Goal: Ask a question: Seek information or help from site administrators or community

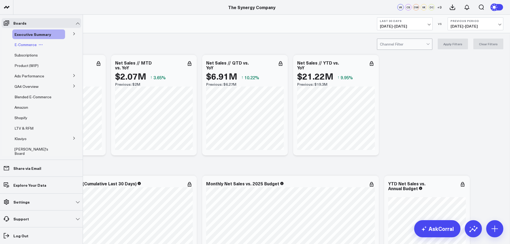
click at [27, 44] on span "E-Commerce" at bounding box center [25, 44] width 22 height 5
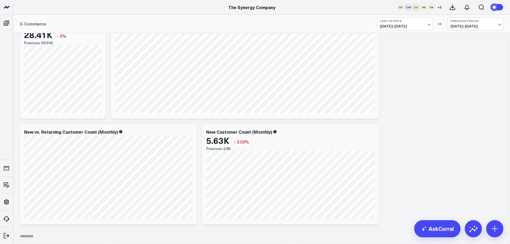
scroll to position [713, 0]
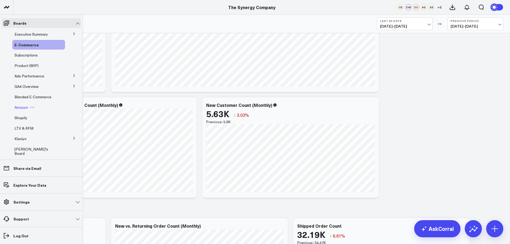
click at [22, 106] on span "Amazon" at bounding box center [21, 107] width 14 height 5
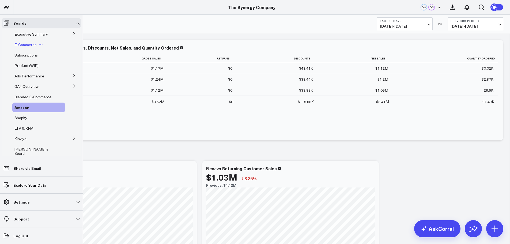
click at [21, 45] on span "E-Commerce" at bounding box center [25, 44] width 22 height 5
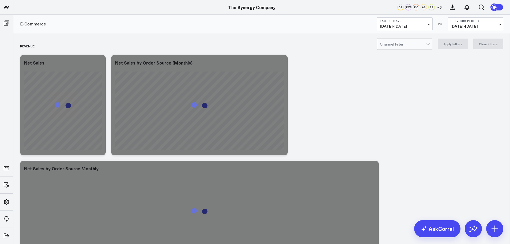
click at [427, 23] on button "Last 30 Days [DATE] - [DATE]" at bounding box center [405, 23] width 56 height 13
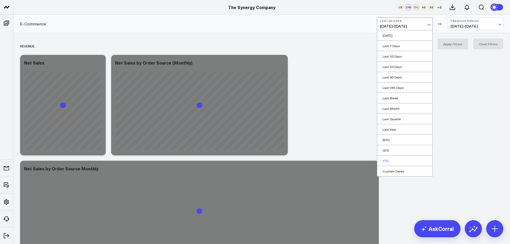
click at [388, 160] on link "YTD" at bounding box center [404, 161] width 55 height 10
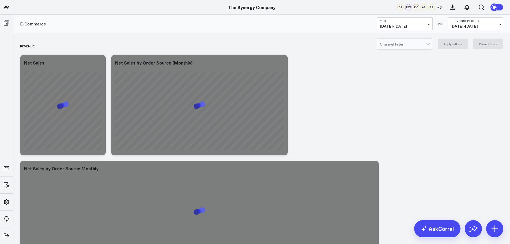
click at [424, 44] on div at bounding box center [403, 44] width 46 height 11
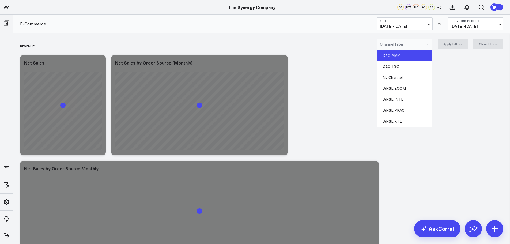
click at [404, 55] on div "D2C-AMZ" at bounding box center [404, 55] width 55 height 11
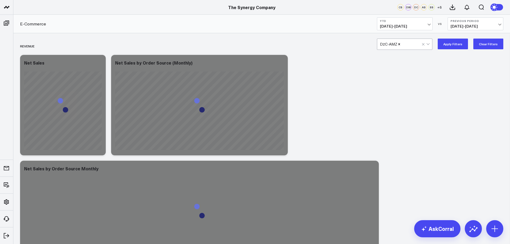
click at [449, 44] on button "Apply Filters" at bounding box center [453, 44] width 30 height 11
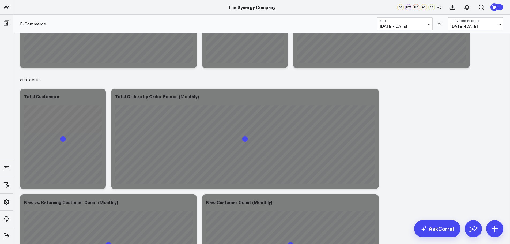
scroll to position [696, 0]
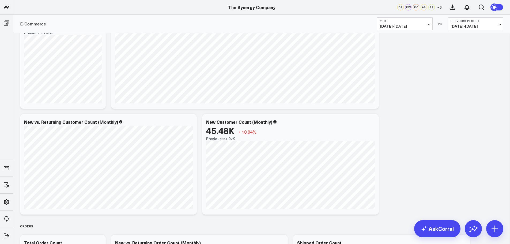
click at [399, 22] on b "YTD" at bounding box center [405, 20] width 50 height 3
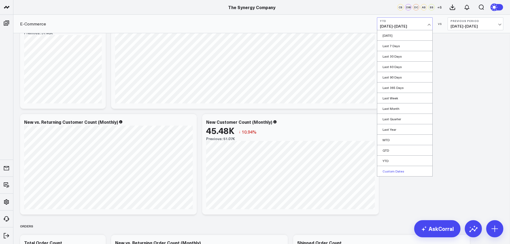
click at [396, 170] on link "Custom Dates" at bounding box center [404, 171] width 55 height 10
select select "8"
select select "2025"
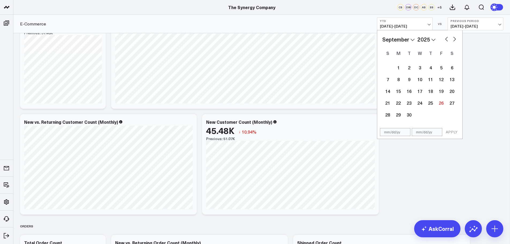
click at [391, 132] on input "text" at bounding box center [395, 132] width 31 height 8
select select "8"
select select "2025"
type input "[DATE]"
select select "2023"
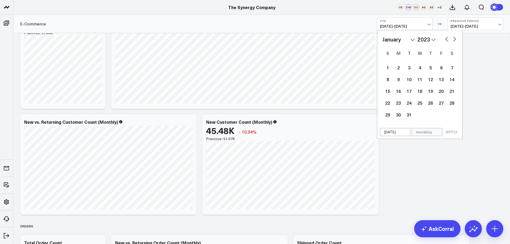
type input "[DATE]"
click at [424, 133] on input "text" at bounding box center [427, 132] width 31 height 8
select select "2023"
type input "09"
select select "2023"
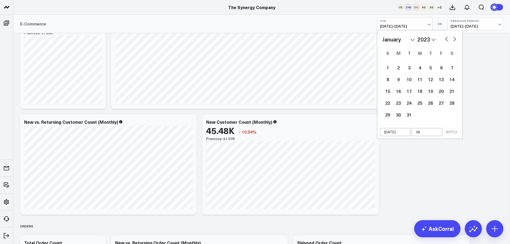
type input "09/2"
select select "2023"
type input "09/26"
select select "2023"
type input "09/26/2"
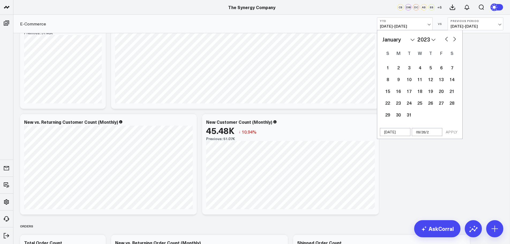
select select "2023"
type input "[DATE]"
select select "2023"
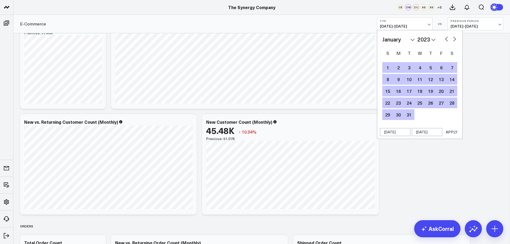
type input "[DATE]"
click at [452, 132] on button "APPLY" at bounding box center [452, 132] width 16 height 8
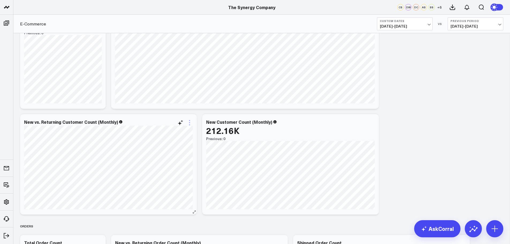
click at [188, 123] on icon at bounding box center [189, 122] width 6 height 6
click at [159, 235] on button "Edit Widget" at bounding box center [167, 235] width 39 height 5
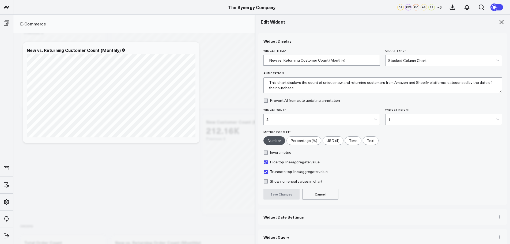
click at [270, 220] on button "Widget Date Settings" at bounding box center [383, 217] width 250 height 16
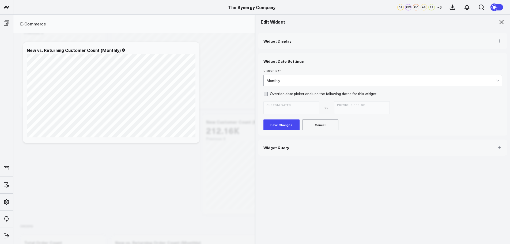
click at [272, 78] on div "Monthly" at bounding box center [382, 80] width 230 height 11
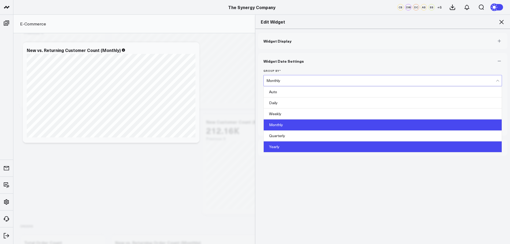
click at [273, 145] on div "Yearly" at bounding box center [383, 146] width 238 height 11
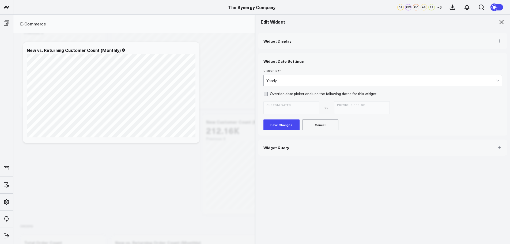
click at [273, 123] on button "Save Changes" at bounding box center [282, 124] width 36 height 11
click at [501, 21] on icon at bounding box center [501, 22] width 6 height 6
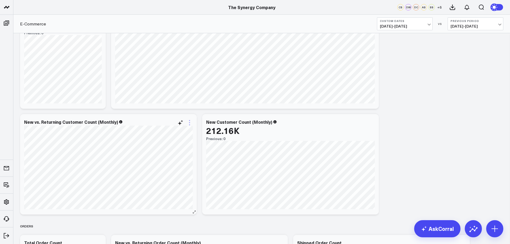
click at [190, 122] on icon at bounding box center [189, 122] width 6 height 6
click at [161, 236] on button "Edit Widget" at bounding box center [167, 235] width 39 height 5
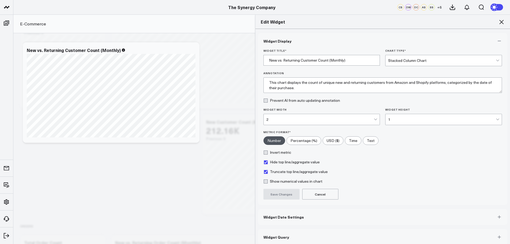
click at [280, 217] on span "Widget Date Settings" at bounding box center [284, 217] width 40 height 4
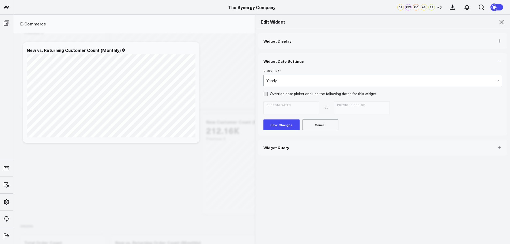
click at [280, 125] on button "Save Changes" at bounding box center [282, 124] width 36 height 11
click at [501, 21] on icon at bounding box center [501, 22] width 6 height 6
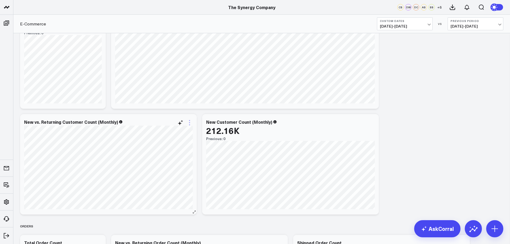
click at [189, 123] on icon at bounding box center [189, 122] width 6 height 6
click at [160, 237] on button "Edit Widget" at bounding box center [167, 235] width 39 height 5
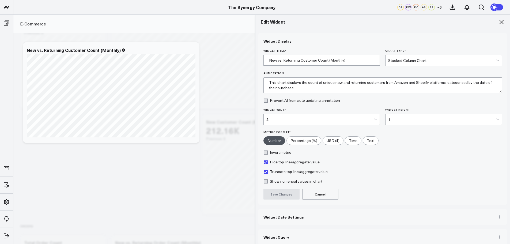
click at [292, 219] on span "Widget Date Settings" at bounding box center [284, 217] width 40 height 4
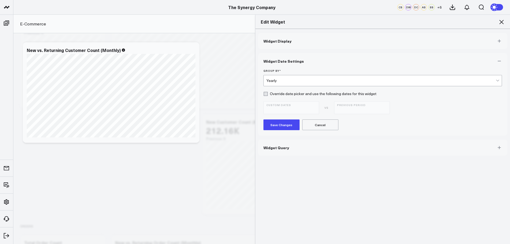
click at [282, 79] on div "Yearly" at bounding box center [382, 80] width 230 height 4
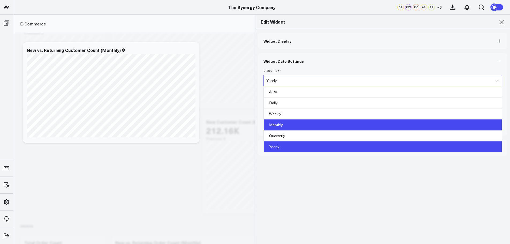
click at [277, 124] on div "Monthly" at bounding box center [383, 124] width 238 height 11
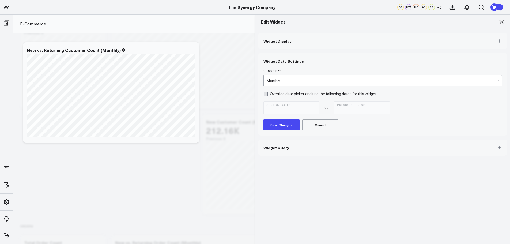
click at [276, 125] on button "Save Changes" at bounding box center [282, 124] width 36 height 11
click at [502, 22] on icon at bounding box center [502, 22] width 4 height 4
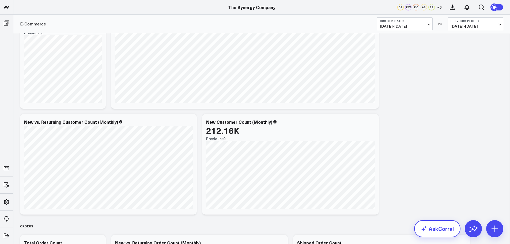
click at [435, 229] on link "AskCorral" at bounding box center [437, 228] width 46 height 17
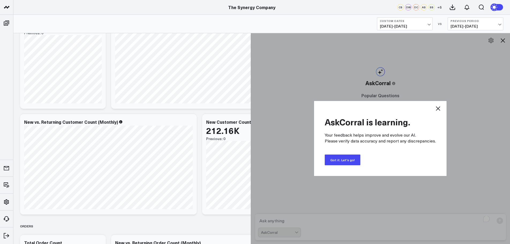
click at [346, 163] on button "Got it. Let's go!" at bounding box center [343, 160] width 36 height 11
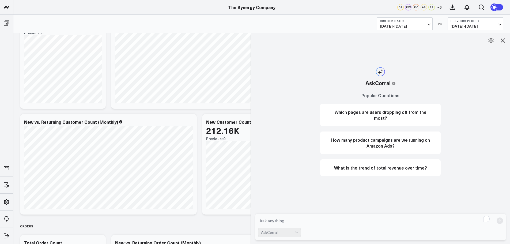
click at [288, 221] on textarea "To enrich screen reader interactions, please activate Accessibility in Grammarl…" at bounding box center [376, 221] width 236 height 10
type textarea "I would like to see a count of Amazon customers yearly for 2023 on."
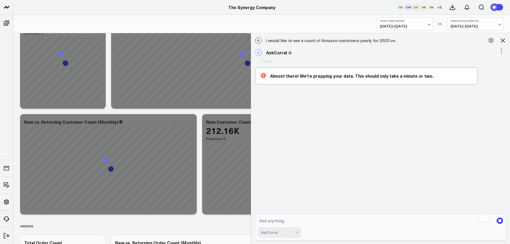
click at [299, 232] on div "AskCorral" at bounding box center [279, 233] width 43 height 10
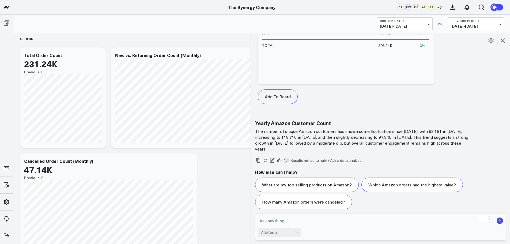
scroll to position [937, 0]
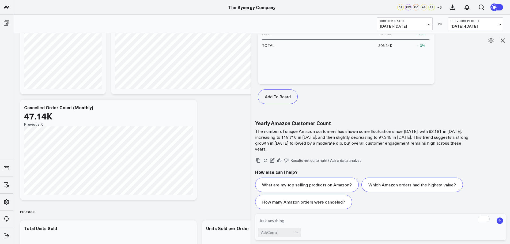
drag, startPoint x: 292, startPoint y: 221, endPoint x: 295, endPoint y: 218, distance: 4.0
click at [292, 221] on textarea "To enrich screen reader interactions, please activate Accessibility in Grammarl…" at bounding box center [376, 221] width 236 height 10
type textarea "For 2024, I wuold like to know total Amazon customers that ordered between [DAT…"
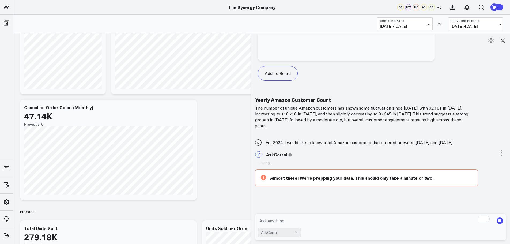
scroll to position [412, 0]
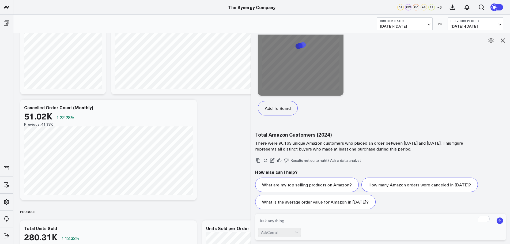
scroll to position [1011, 0]
click at [281, 222] on textarea "To enrich screen reader interactions, please activate Accessibility in Grammarl…" at bounding box center [376, 221] width 236 height 10
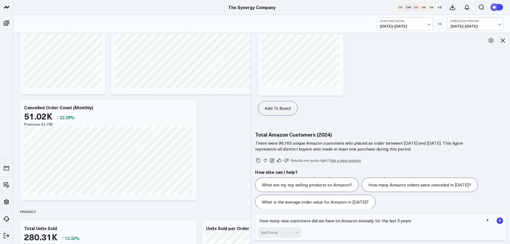
type textarea "How many new customers did we have on Amazon annually for the last 3 years?"
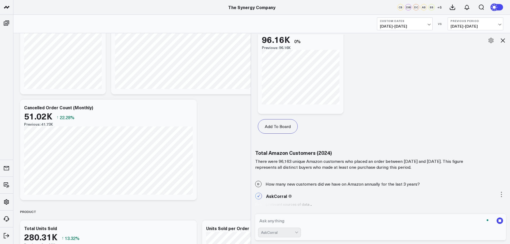
scroll to position [987, 0]
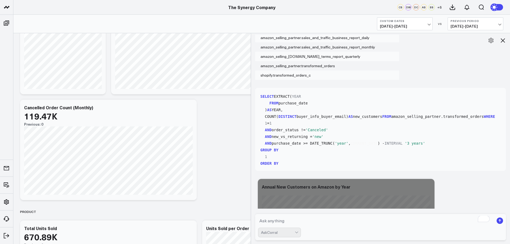
scroll to position [1518, 0]
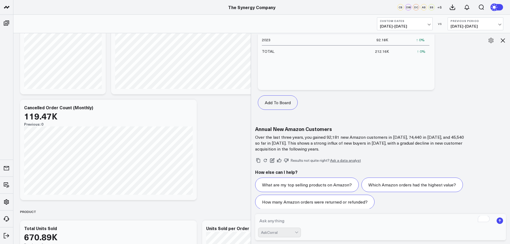
click at [503, 39] on icon at bounding box center [503, 40] width 6 height 6
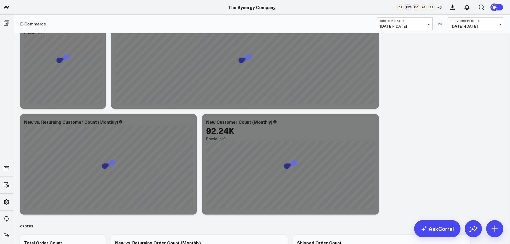
scroll to position [643, 0]
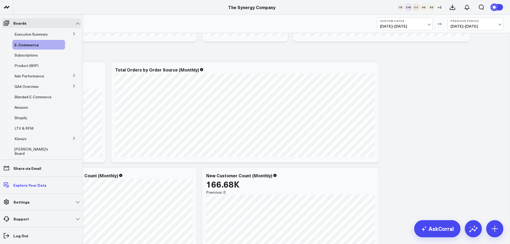
click at [28, 185] on p "Explore Your Data" at bounding box center [29, 185] width 33 height 4
